Goal: Find specific page/section: Find specific page/section

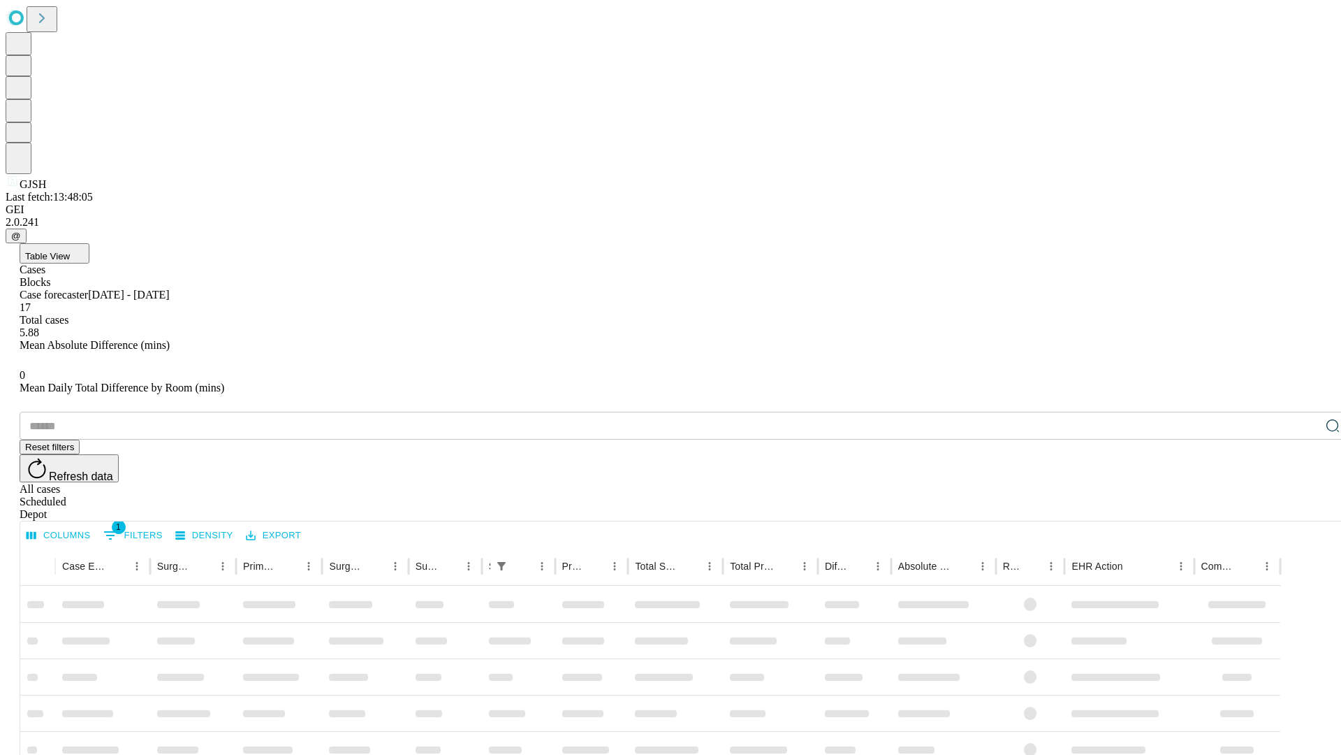
click at [70, 251] on span "Table View" at bounding box center [47, 256] width 45 height 10
